Goal: Transaction & Acquisition: Book appointment/travel/reservation

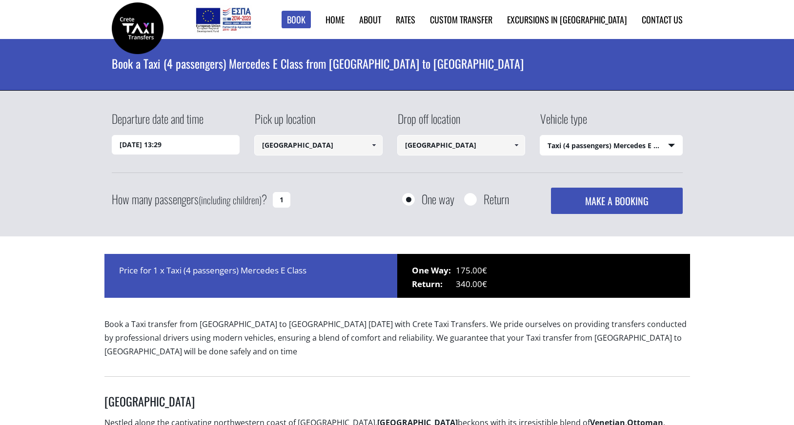
select select "540"
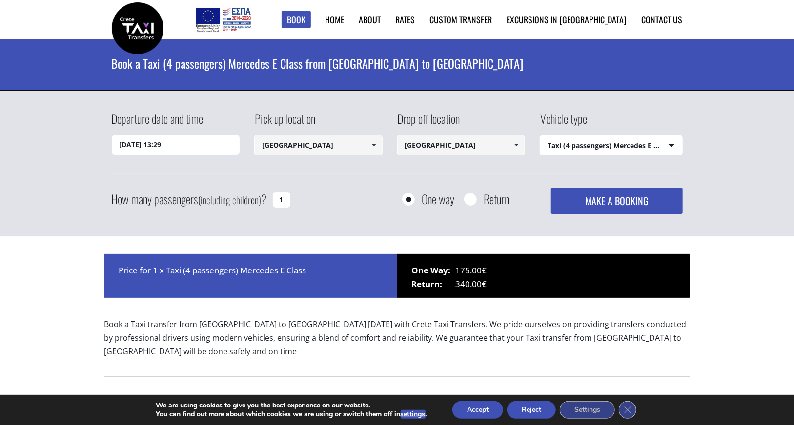
click at [606, 206] on button "MAKE A BOOKING" at bounding box center [616, 201] width 131 height 26
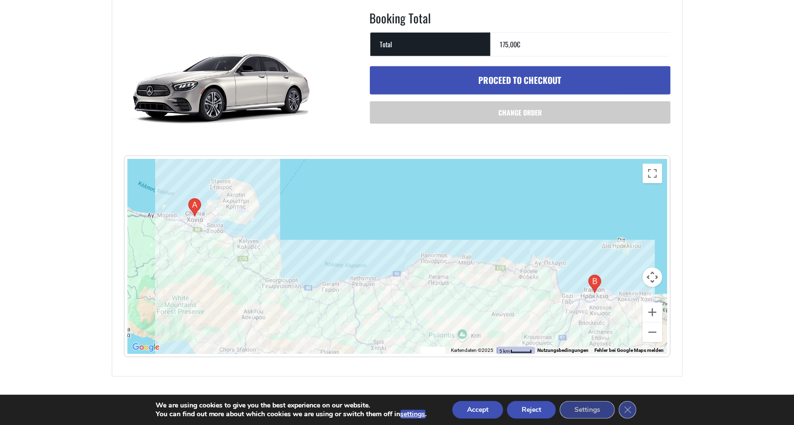
scroll to position [390, 0]
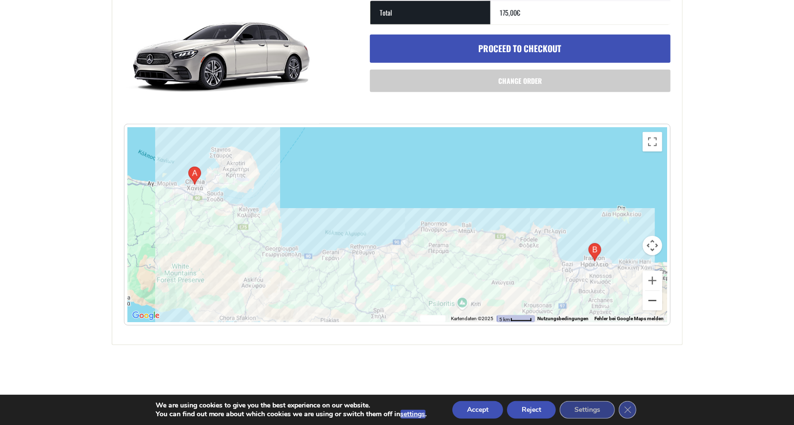
click at [651, 302] on button "Verkleinern" at bounding box center [653, 301] width 20 height 20
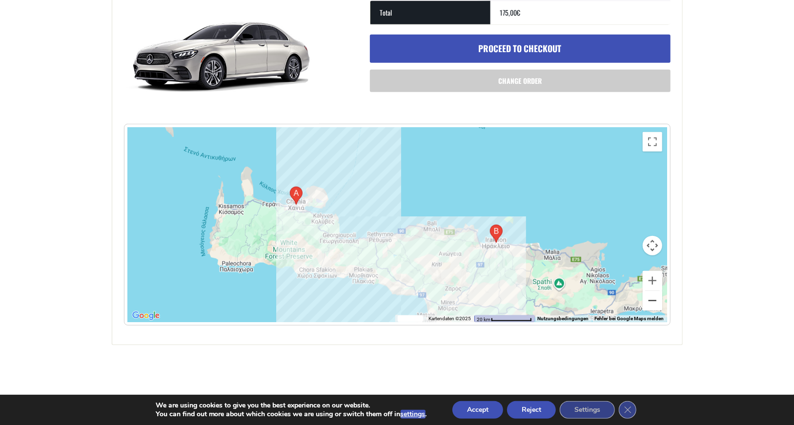
click at [653, 301] on button "Verkleinern" at bounding box center [653, 301] width 20 height 20
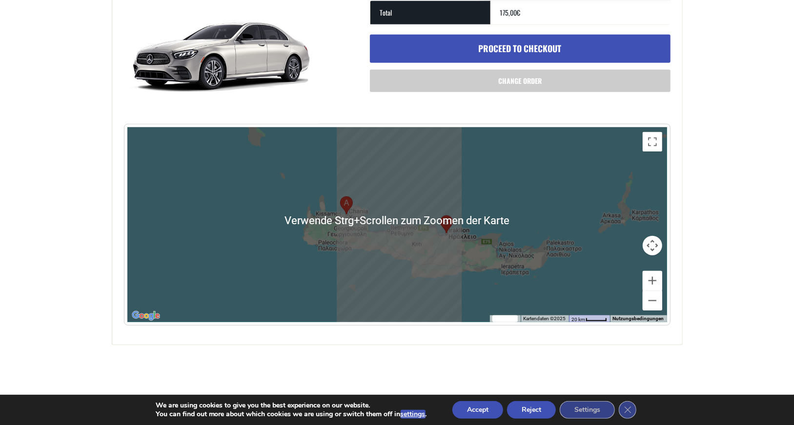
drag, startPoint x: 679, startPoint y: 271, endPoint x: 668, endPoint y: 291, distance: 23.1
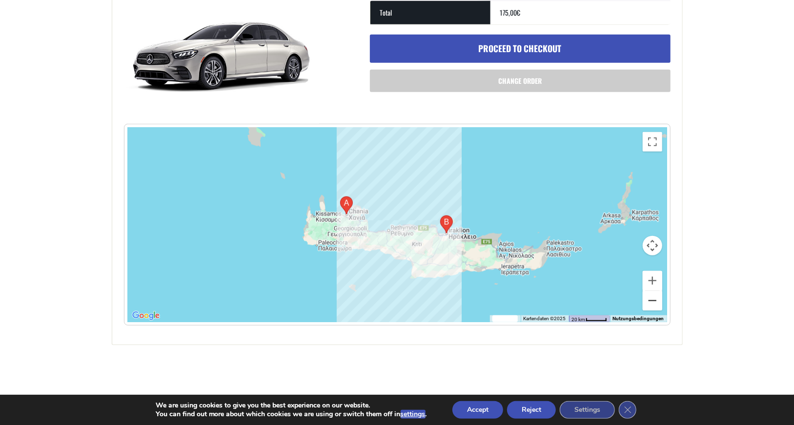
drag, startPoint x: 668, startPoint y: 291, endPoint x: 655, endPoint y: 297, distance: 14.7
click at [651, 298] on button "Verkleinern" at bounding box center [653, 301] width 20 height 20
